Goal: Information Seeking & Learning: Find specific fact

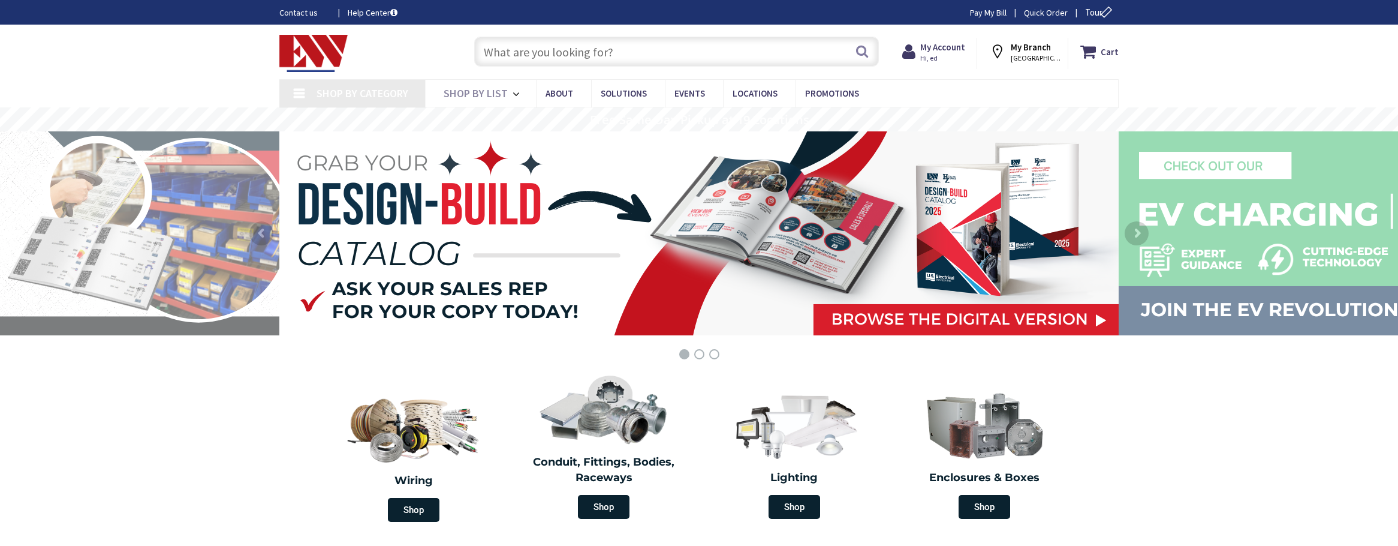
click at [638, 58] on input "text" at bounding box center [676, 52] width 405 height 30
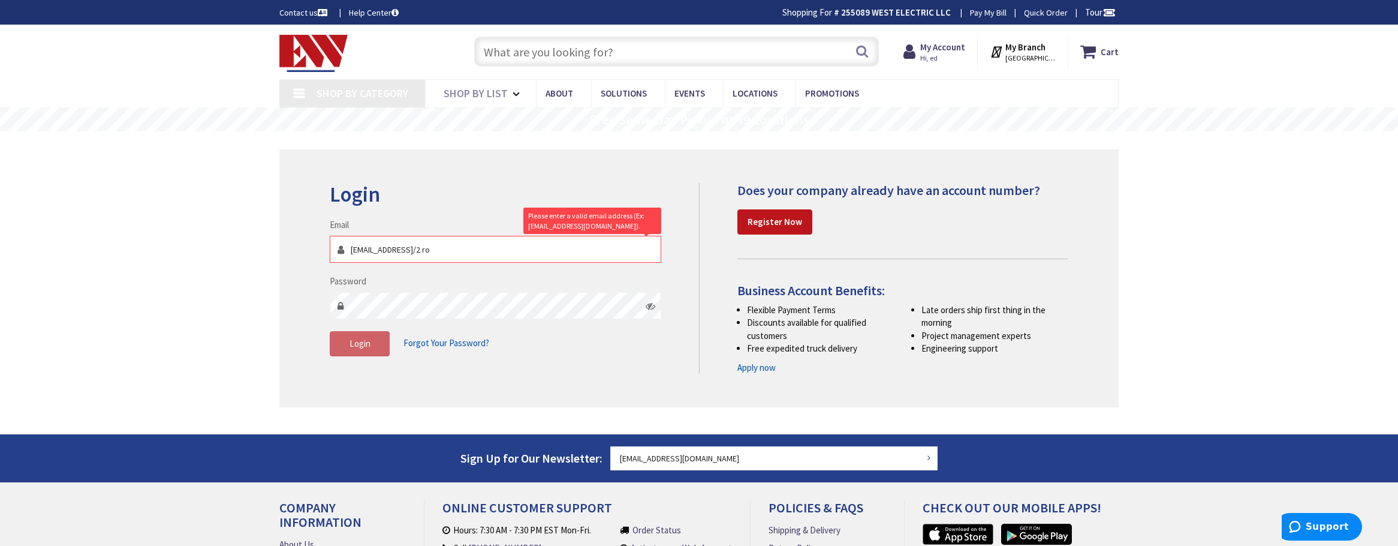
drag, startPoint x: 495, startPoint y: 254, endPoint x: 452, endPoint y: 251, distance: 43.3
click at [452, 251] on input "edwest@westelectricllc.com10/2 ro" at bounding box center [496, 249] width 332 height 27
type input "[EMAIL_ADDRESS][DOMAIN_NAME]"
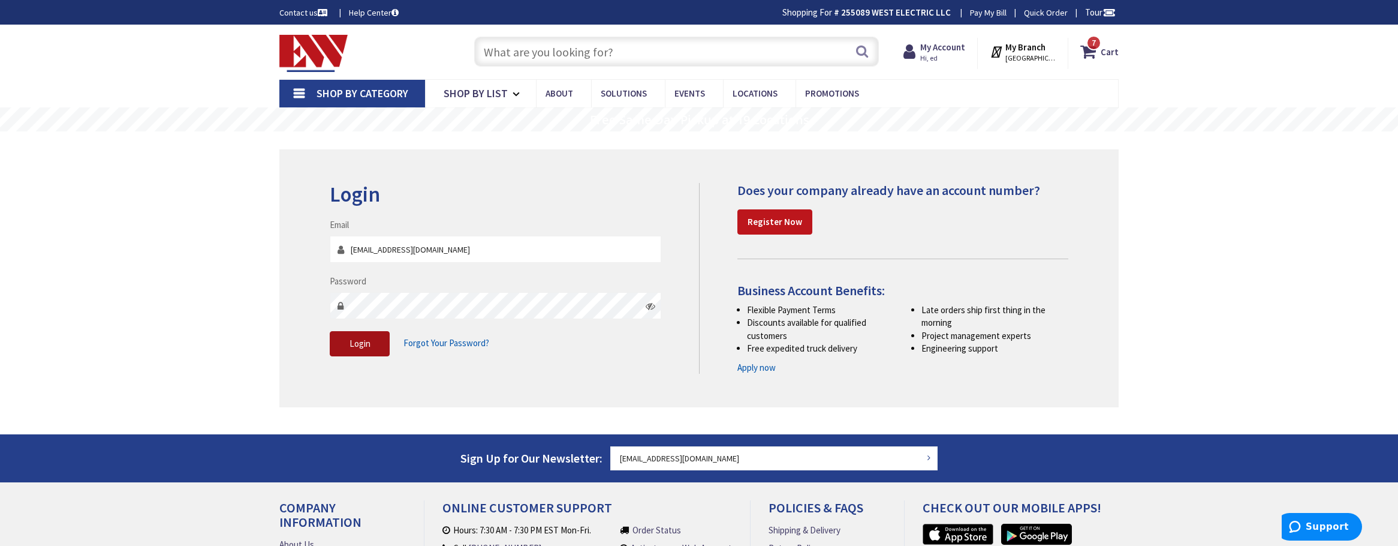
click at [366, 339] on span "Login" at bounding box center [360, 343] width 21 height 11
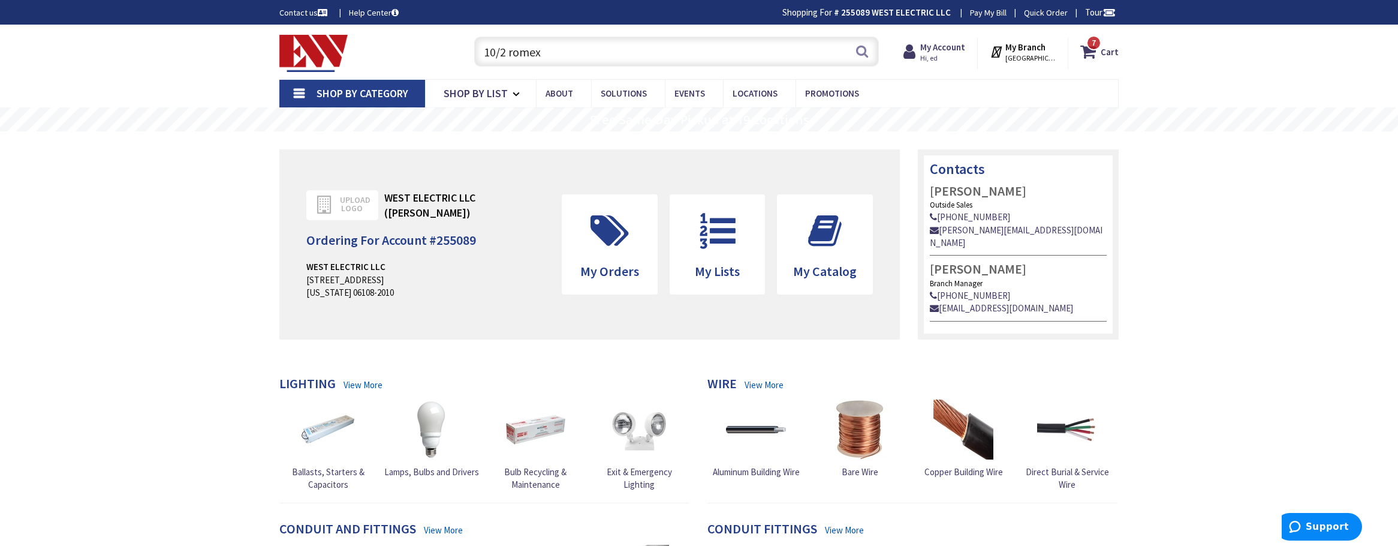
type input "10/2 romex"
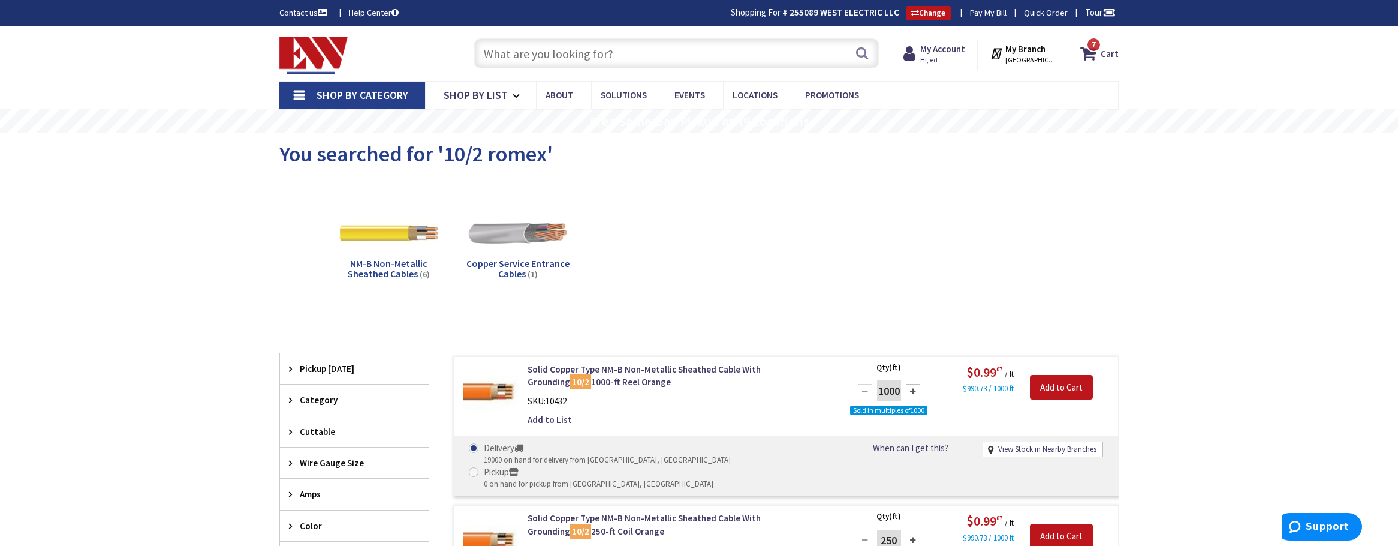
click at [582, 61] on input "text" at bounding box center [676, 53] width 405 height 30
type input "12/2 romex"
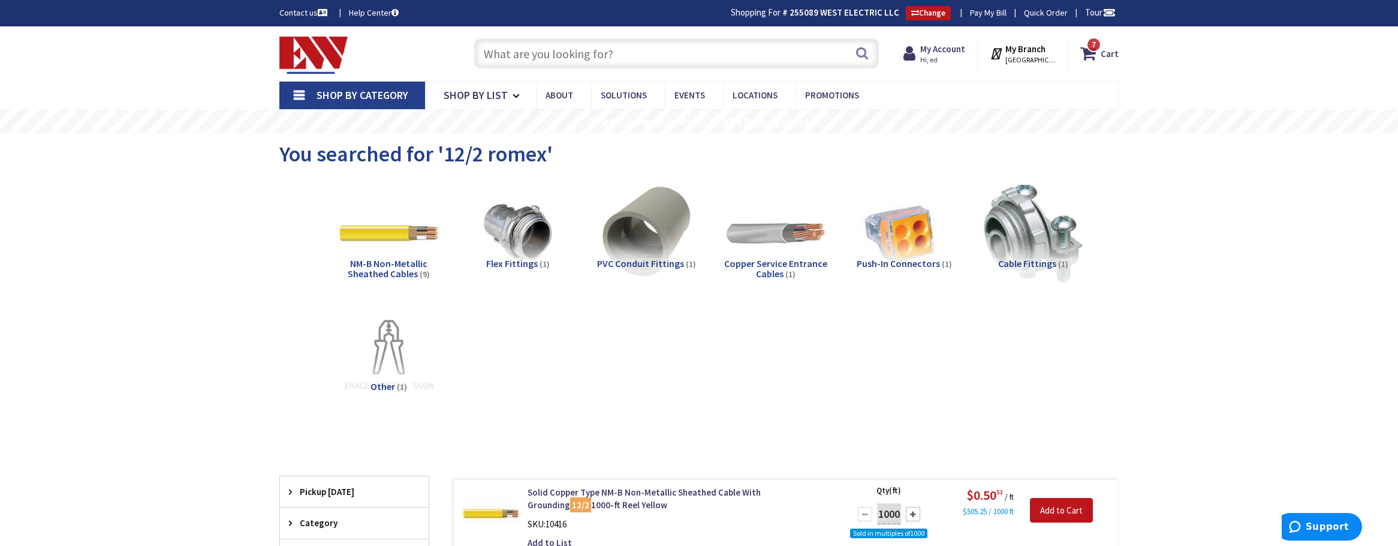
click at [525, 55] on input "text" at bounding box center [676, 53] width 405 height 30
type input "#10 thhn"
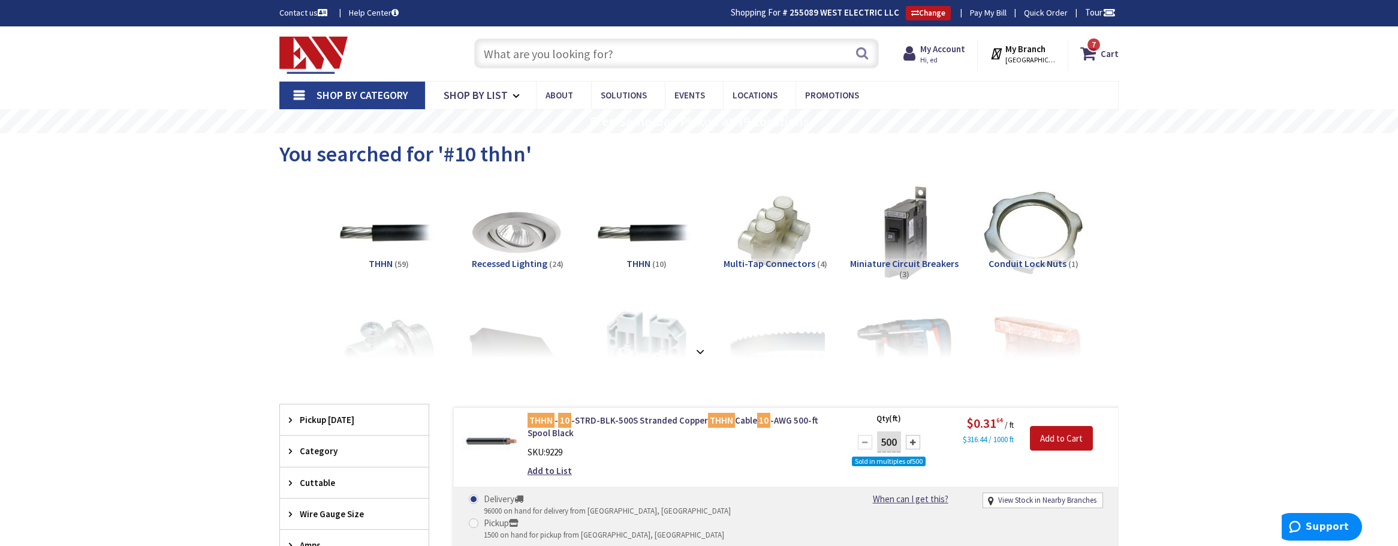
click at [576, 52] on input "text" at bounding box center [676, 53] width 405 height 30
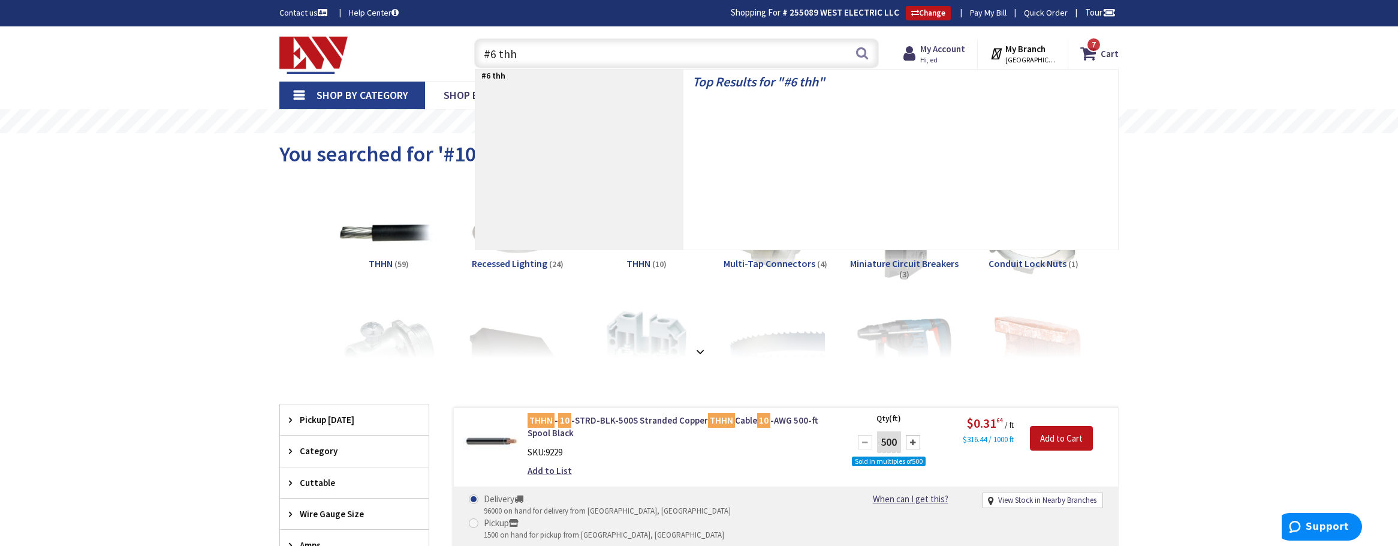
type input "#6 thhn"
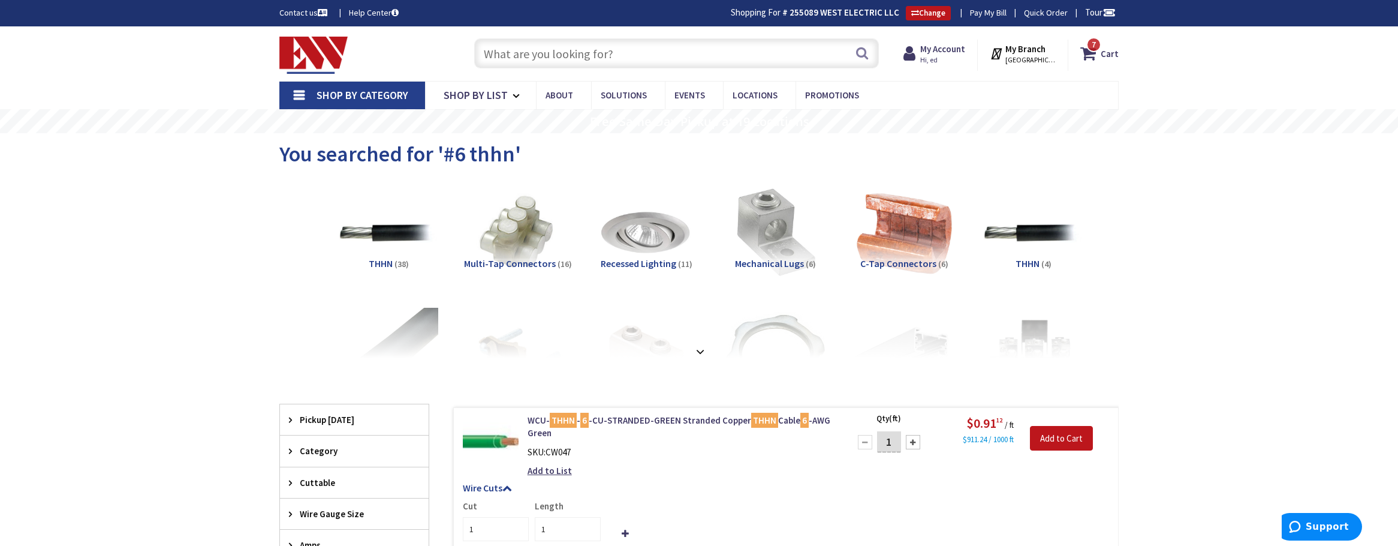
click at [532, 53] on input "text" at bounding box center [676, 53] width 405 height 30
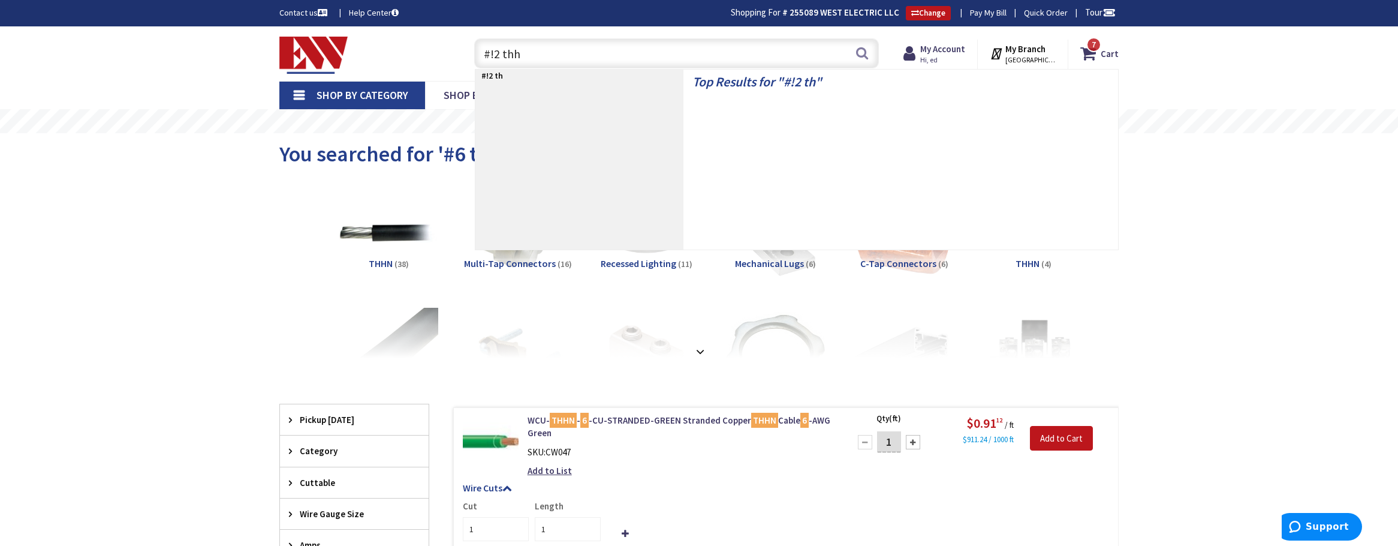
type input "#!2 thhn"
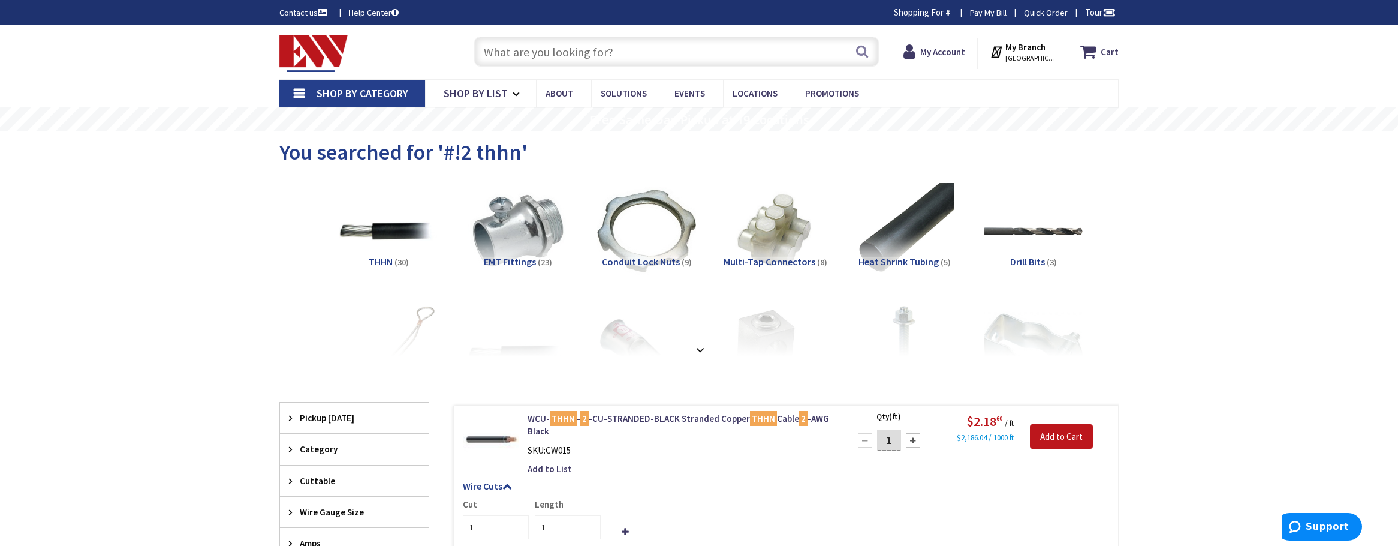
click at [543, 49] on input "text" at bounding box center [676, 52] width 405 height 30
type input "#12 thhn"
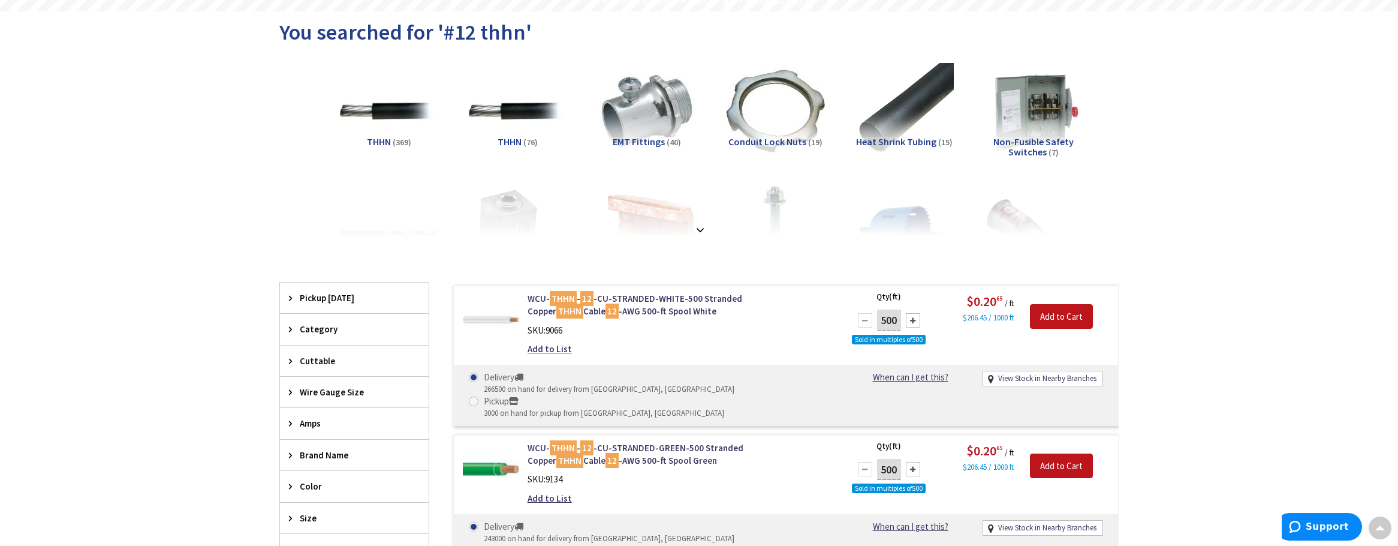
scroll to position [122, 0]
